Goal: Task Accomplishment & Management: Use online tool/utility

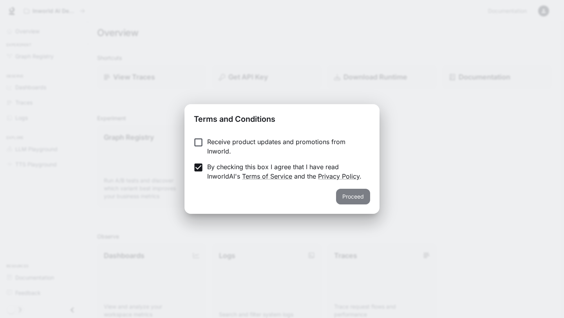
click at [355, 195] on button "Proceed" at bounding box center [353, 197] width 34 height 16
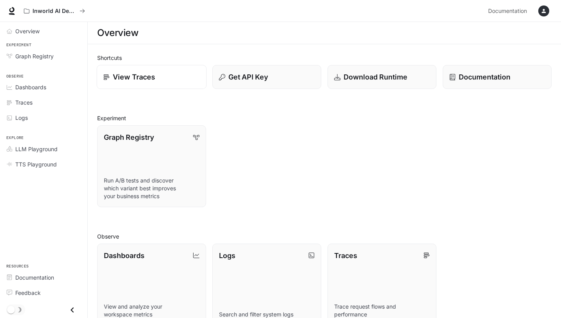
click at [157, 82] on div "View Traces" at bounding box center [151, 77] width 96 height 11
